Goal: Navigation & Orientation: Find specific page/section

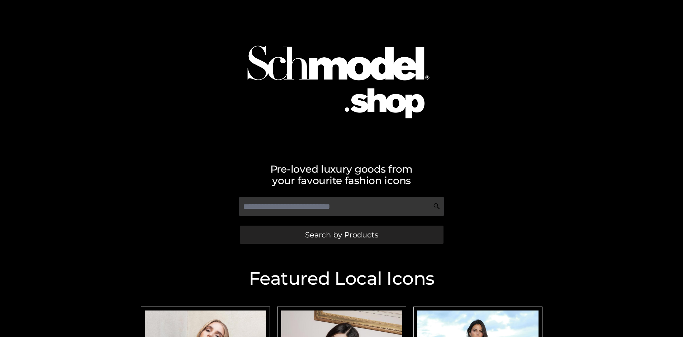
click at [341, 235] on span "Search by Products" at bounding box center [341, 235] width 73 height 8
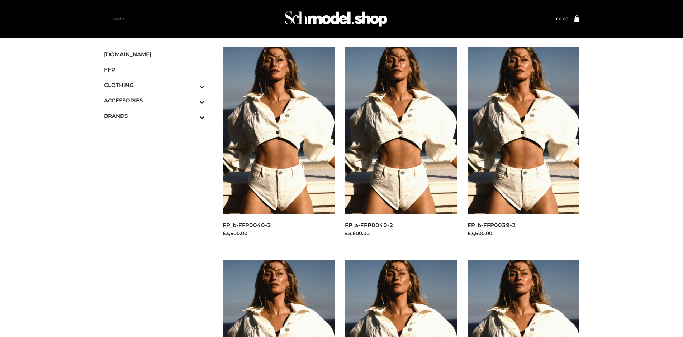
scroll to position [337, 0]
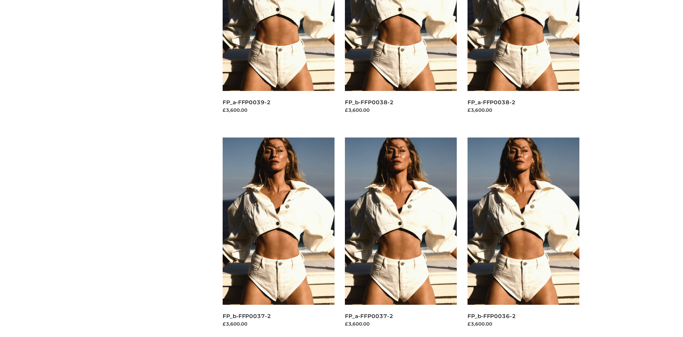
click at [523, 237] on img at bounding box center [524, 221] width 112 height 167
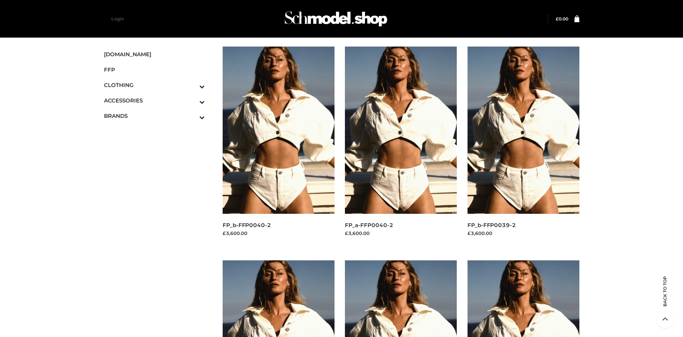
click at [523, 146] on img at bounding box center [524, 130] width 112 height 167
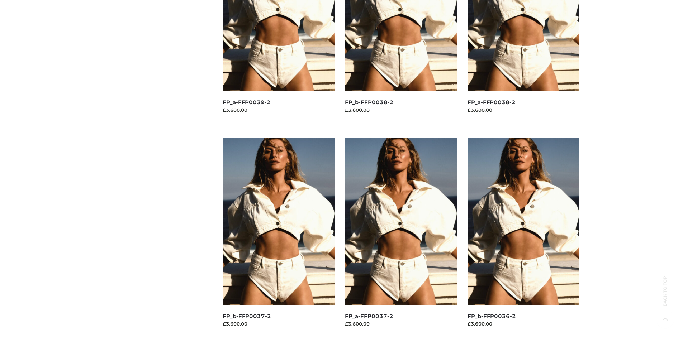
click at [278, 237] on img at bounding box center [279, 221] width 112 height 167
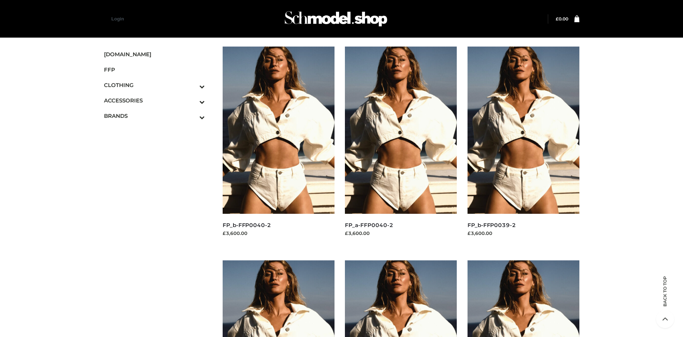
click at [278, 146] on img at bounding box center [279, 130] width 112 height 167
click at [192, 85] on icon "Toggle Submenu" at bounding box center [164, 86] width 80 height 8
click at [158, 147] on span "TWO PIECE" at bounding box center [158, 147] width 94 height 8
click at [523, 146] on img at bounding box center [524, 130] width 112 height 167
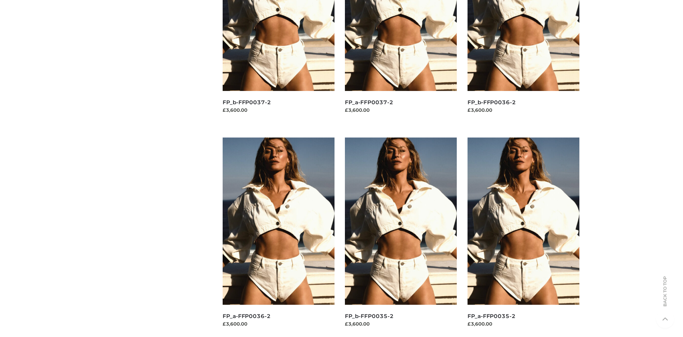
click at [401, 237] on img at bounding box center [401, 221] width 112 height 167
click at [523, 237] on img at bounding box center [524, 221] width 112 height 167
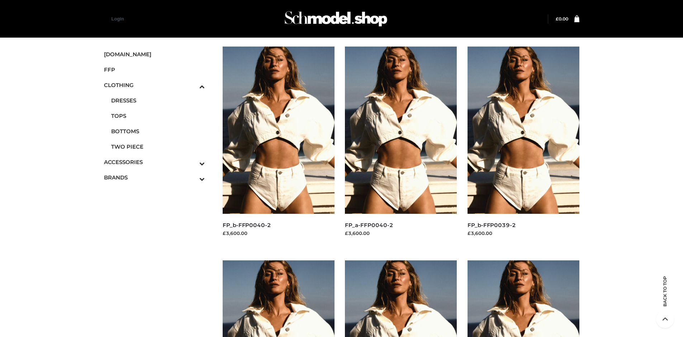
click at [192, 177] on icon "Toggle Submenu" at bounding box center [164, 179] width 80 height 8
click at [158, 147] on span "PARKERSMITH" at bounding box center [158, 147] width 94 height 8
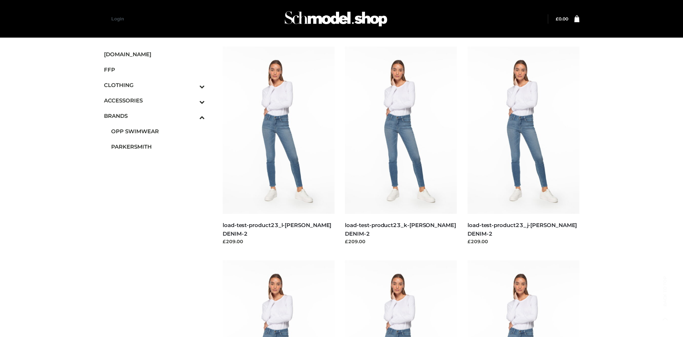
scroll to position [551, 0]
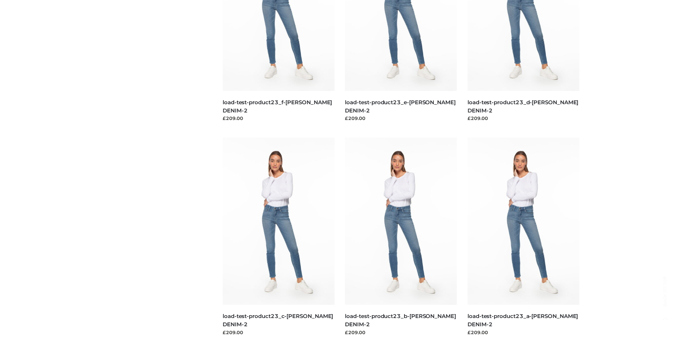
click at [401, 237] on img at bounding box center [401, 221] width 112 height 167
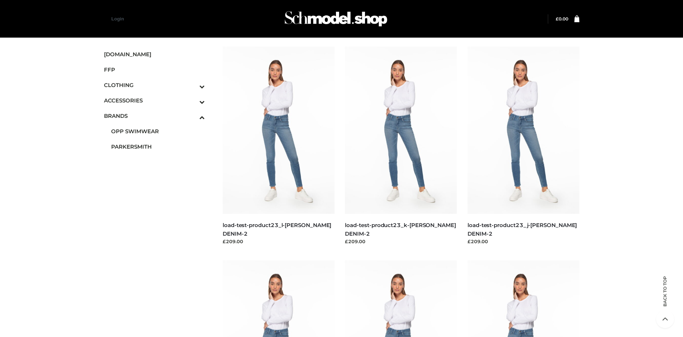
click at [523, 146] on img at bounding box center [524, 130] width 112 height 167
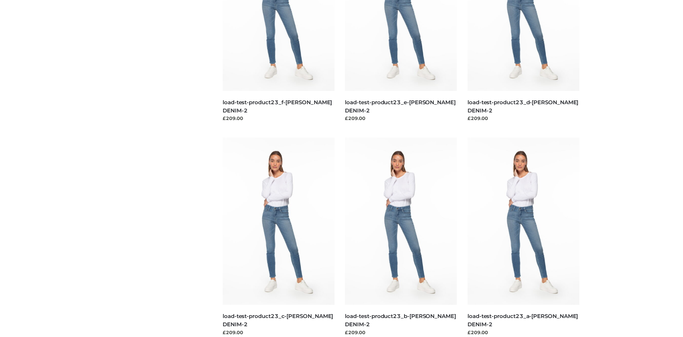
click at [278, 237] on img at bounding box center [279, 221] width 112 height 167
click at [523, 237] on img at bounding box center [524, 221] width 112 height 167
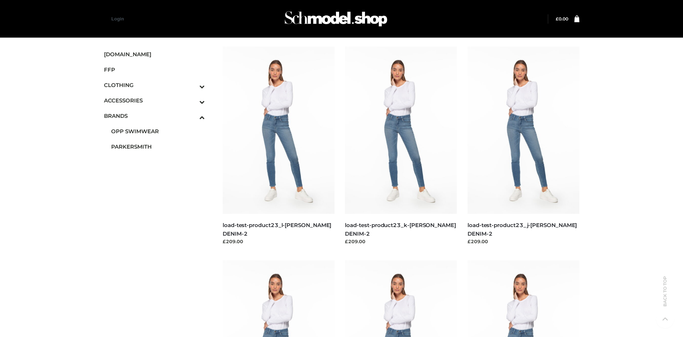
click at [192, 100] on icon "Toggle Submenu" at bounding box center [164, 102] width 80 height 8
click at [158, 131] on span "JEWELRY" at bounding box center [158, 131] width 94 height 8
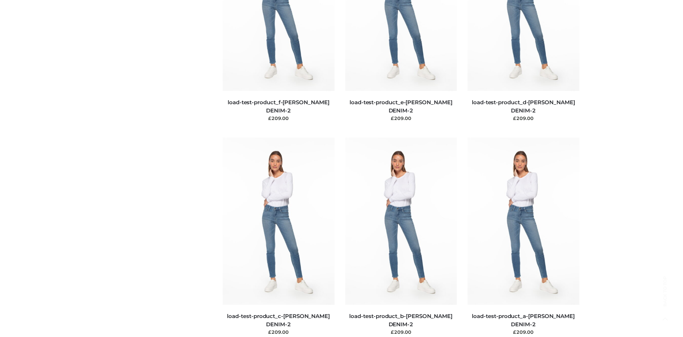
click at [278, 237] on img at bounding box center [279, 221] width 112 height 167
click at [523, 237] on img at bounding box center [524, 220] width 112 height 167
